Goal: Task Accomplishment & Management: Manage account settings

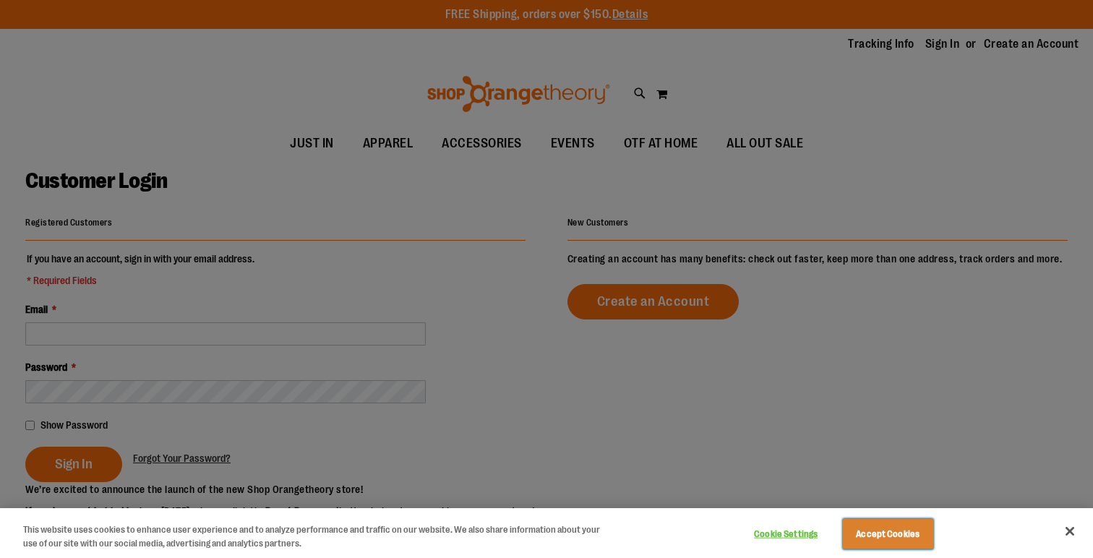
click at [912, 526] on button "Accept Cookies" at bounding box center [888, 534] width 90 height 30
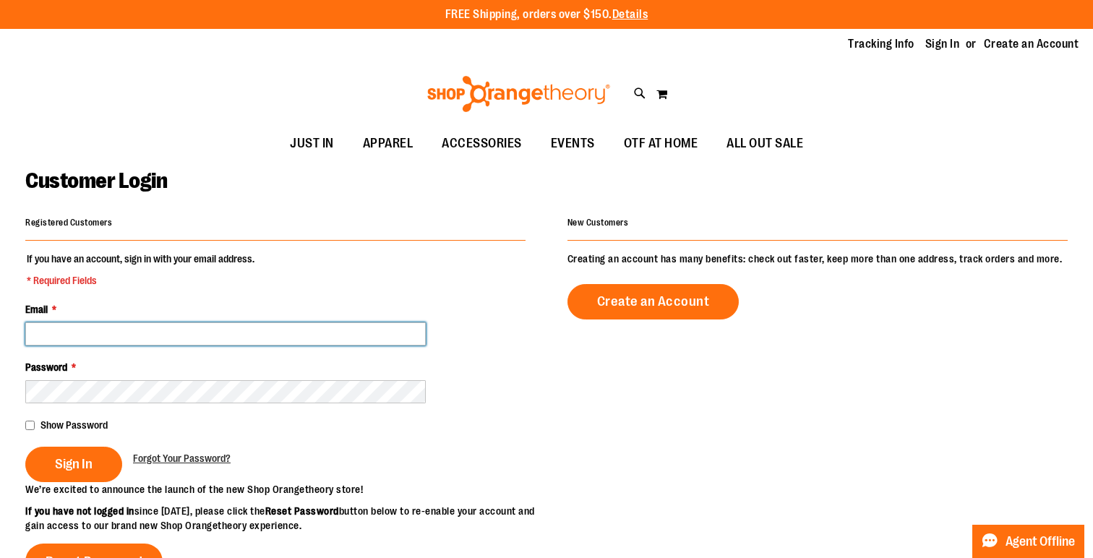
click at [307, 336] on input "Email *" at bounding box center [225, 333] width 400 height 23
type input "**********"
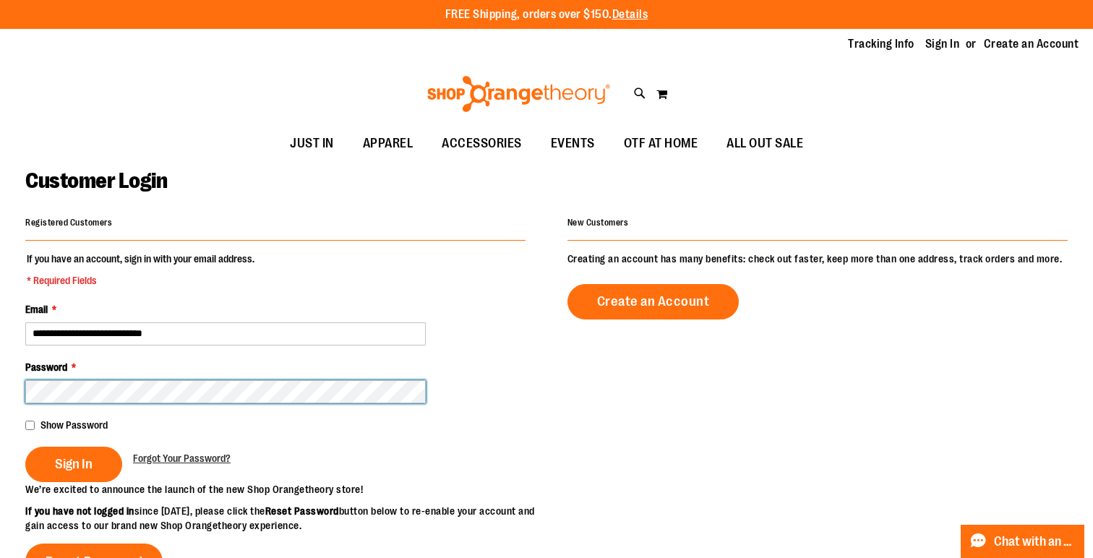
click at [25, 447] on button "Sign In" at bounding box center [73, 464] width 97 height 35
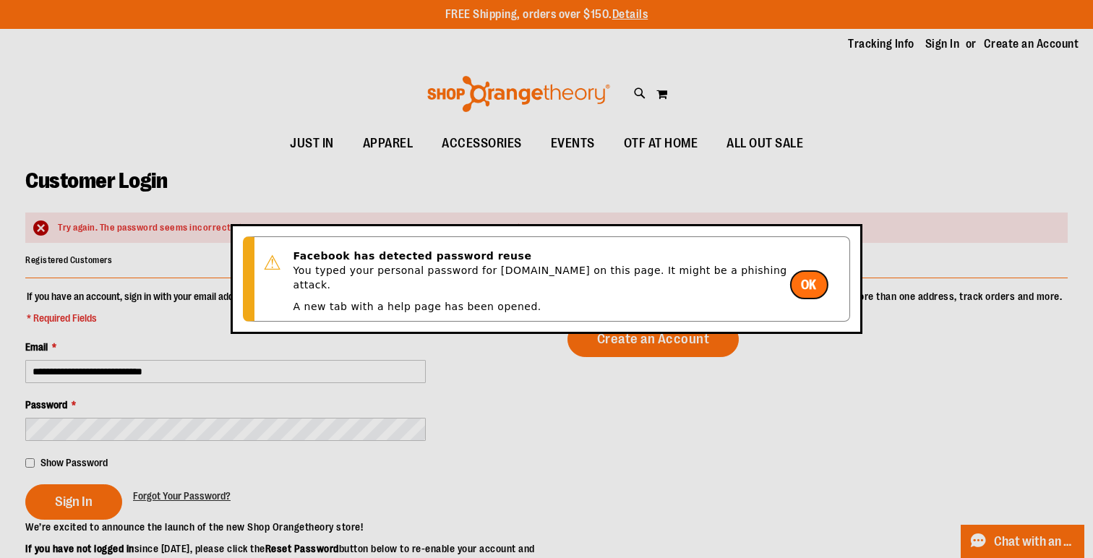
click button "OK" at bounding box center [808, 284] width 38 height 29
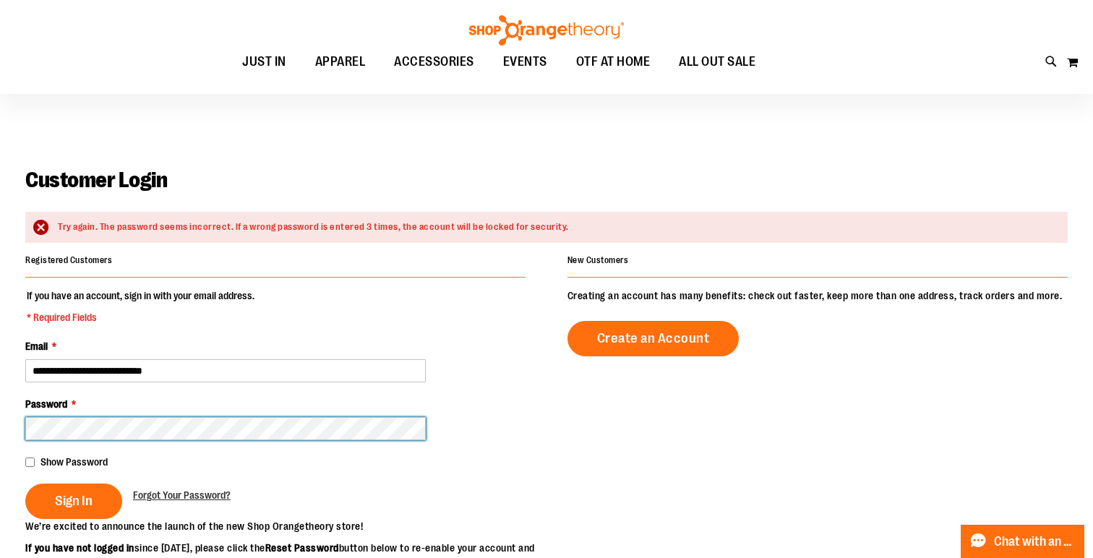
scroll to position [20, 0]
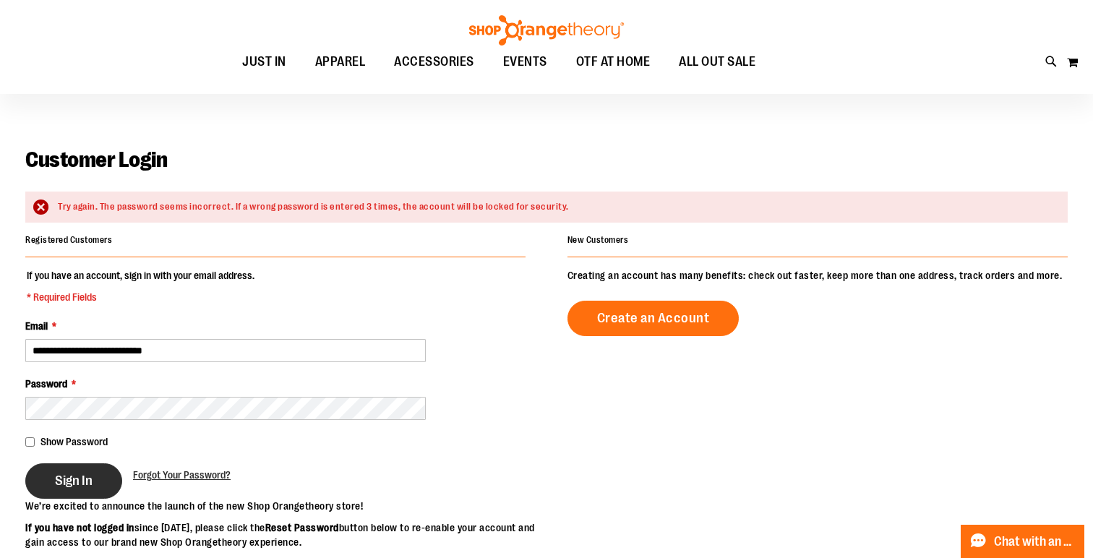
click at [83, 475] on span "Sign In" at bounding box center [74, 481] width 38 height 16
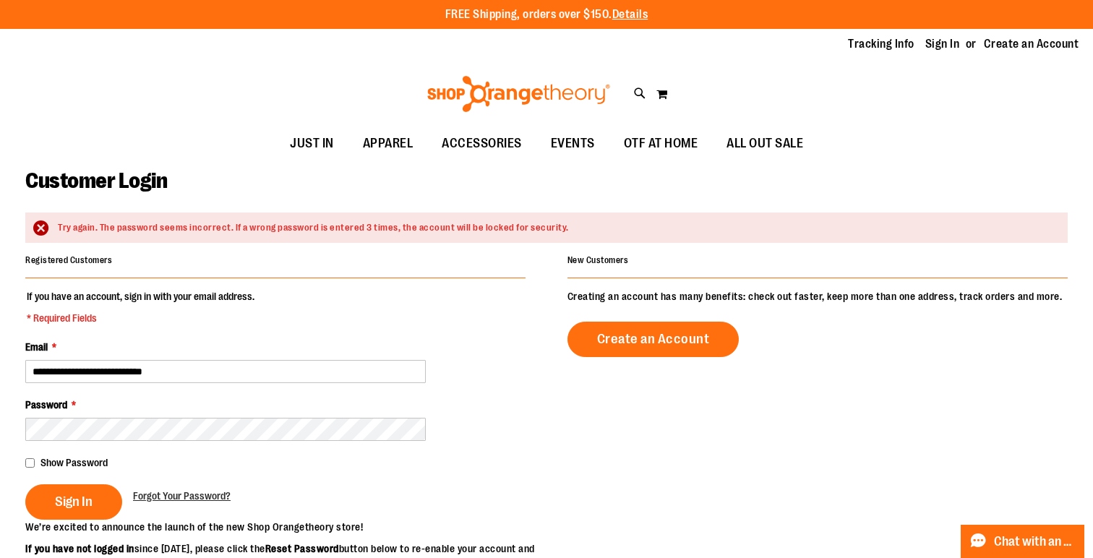
click at [180, 487] on div "Forgot Your Password?" at bounding box center [182, 493] width 98 height 19
click at [180, 494] on span "Forgot Your Password?" at bounding box center [182, 496] width 98 height 12
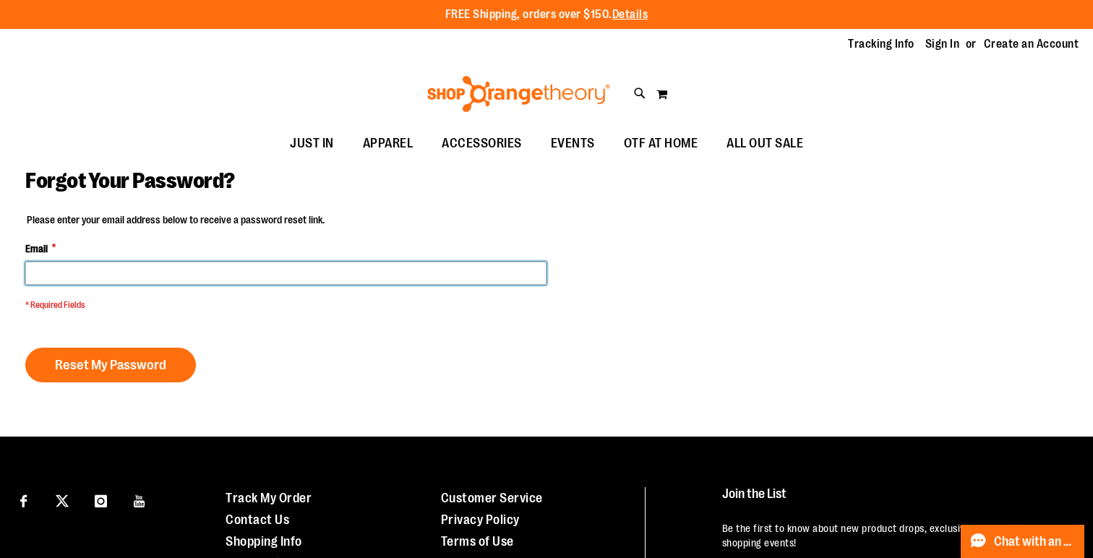
click at [201, 269] on input "Email *" at bounding box center [285, 273] width 521 height 23
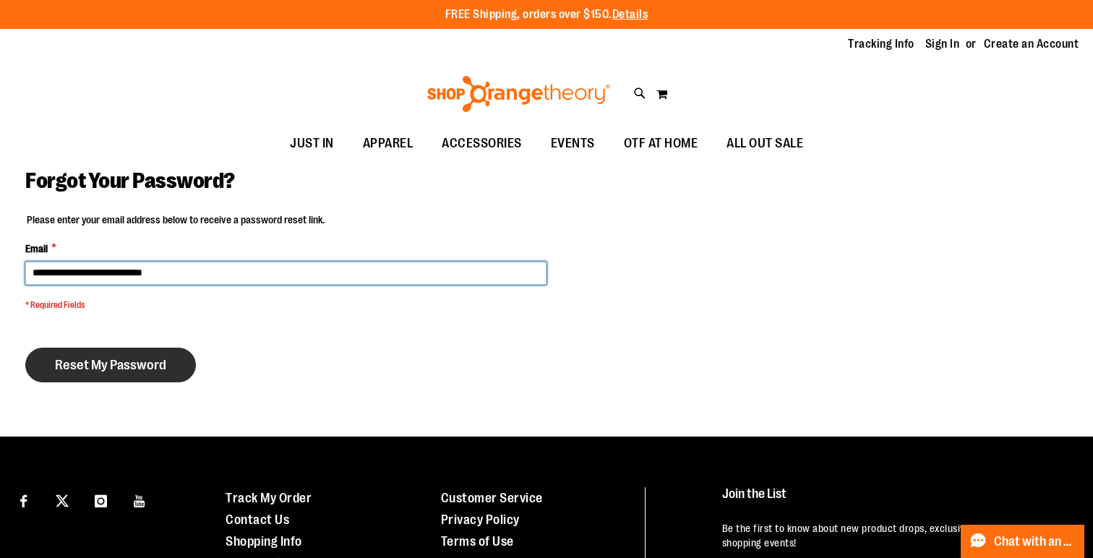
type input "**********"
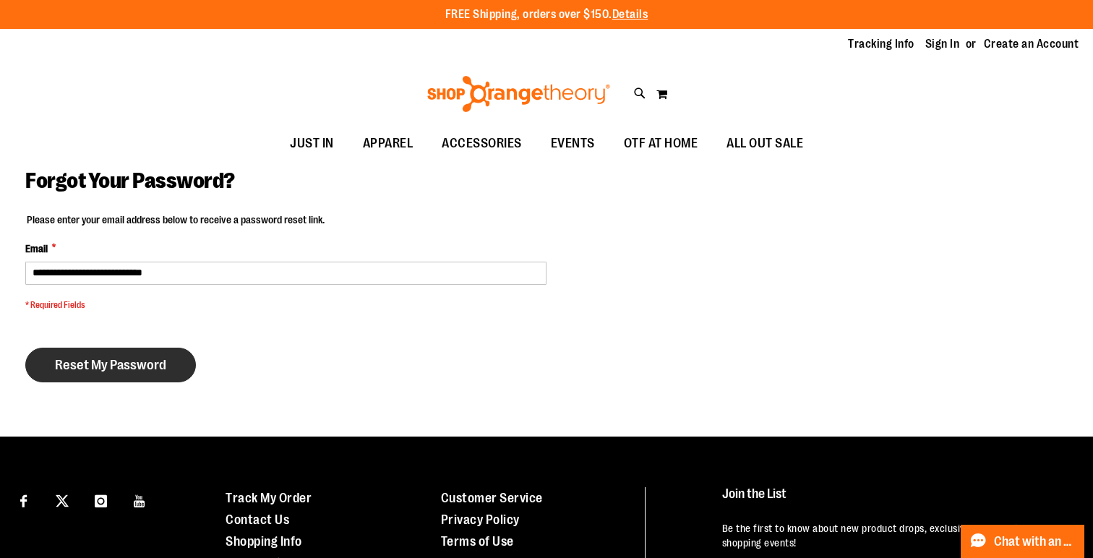
click at [137, 363] on span "Reset My Password" at bounding box center [110, 365] width 111 height 16
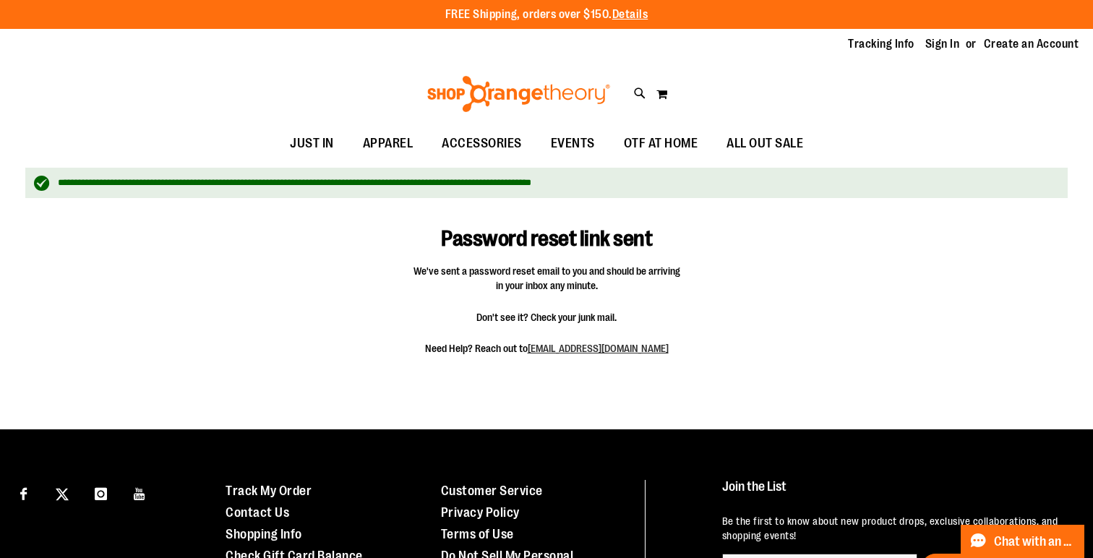
click at [535, 312] on span "Don't see it? Check your junk mail." at bounding box center [546, 317] width 267 height 14
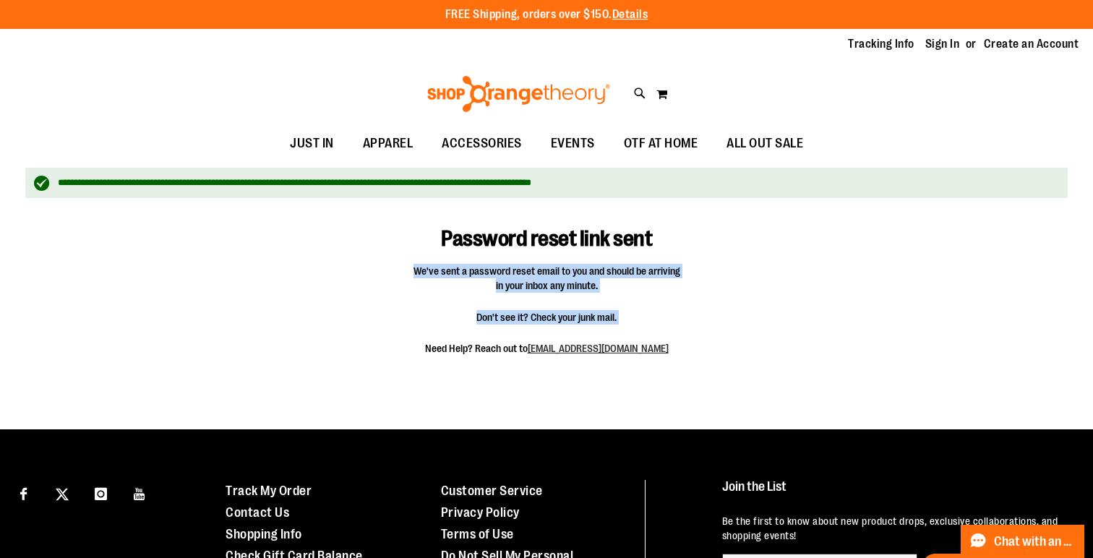
drag, startPoint x: 412, startPoint y: 273, endPoint x: 719, endPoint y: 333, distance: 313.0
click at [721, 333] on div "Password reset link sent We've sent a password reset email to you and should be…" at bounding box center [546, 289] width 1042 height 168
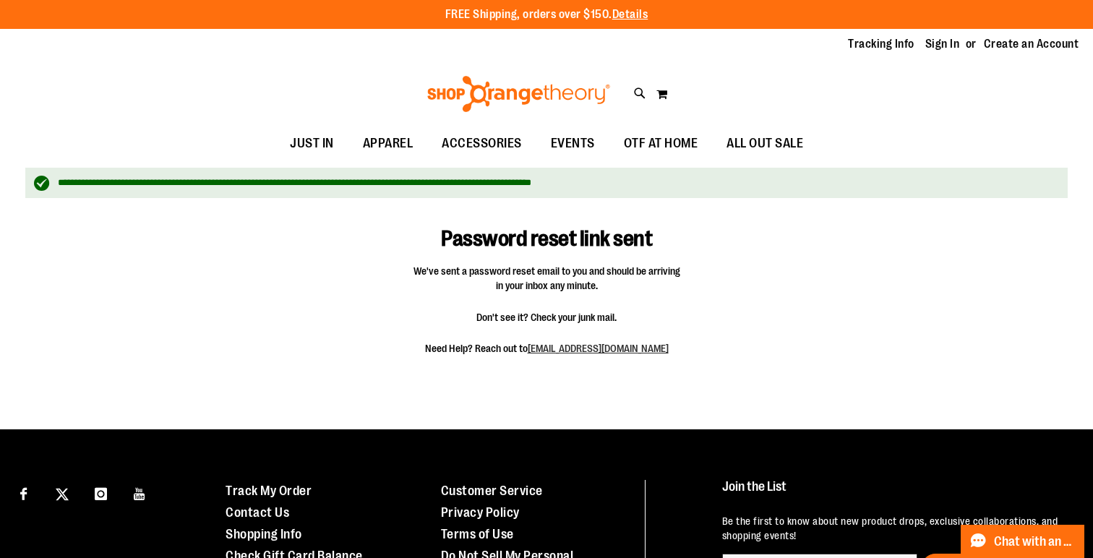
click at [727, 345] on div "Password reset link sent We've sent a password reset email to you and should be…" at bounding box center [546, 289] width 1042 height 168
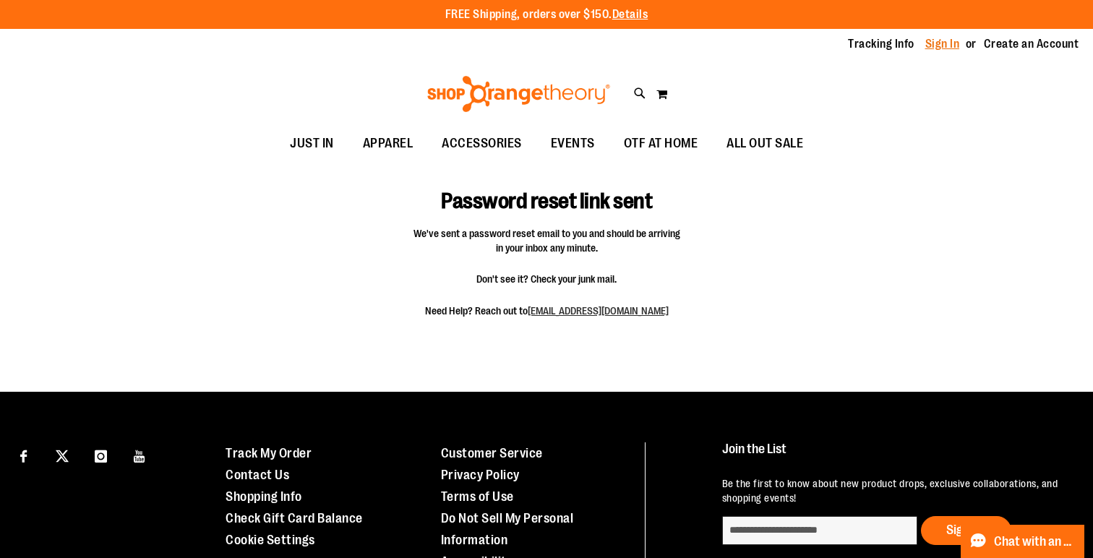
click at [956, 37] on link "Sign In" at bounding box center [942, 44] width 35 height 16
